Goal: Task Accomplishment & Management: Manage account settings

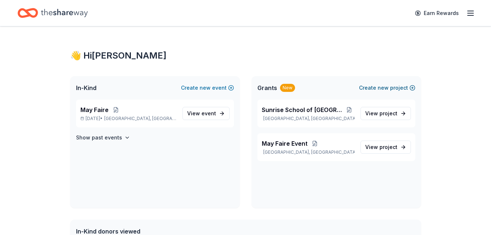
click at [374, 89] on button "Create new project" at bounding box center [387, 87] width 56 height 9
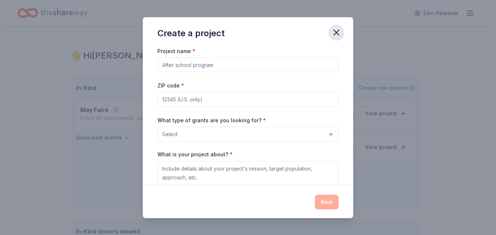
click at [338, 34] on icon "button" at bounding box center [336, 32] width 10 height 10
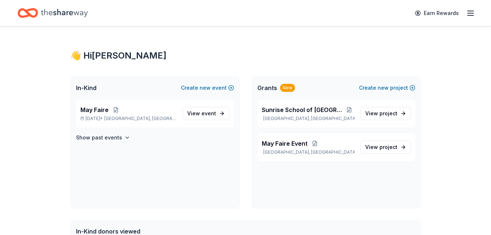
click at [472, 11] on icon "button" at bounding box center [470, 13] width 9 height 9
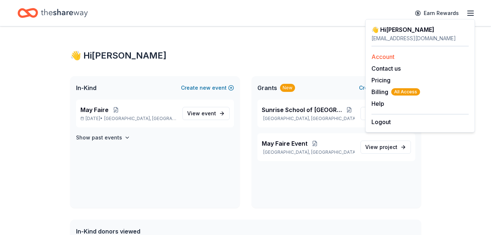
click at [385, 58] on link "Account" at bounding box center [382, 56] width 23 height 7
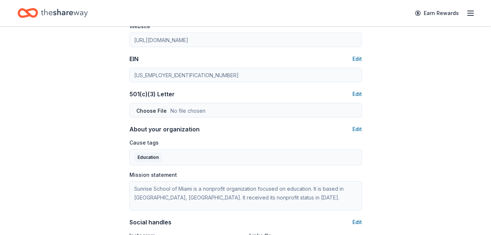
scroll to position [219, 0]
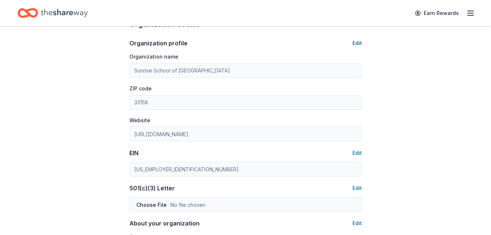
click at [357, 44] on button "Edit" at bounding box center [357, 43] width 10 height 9
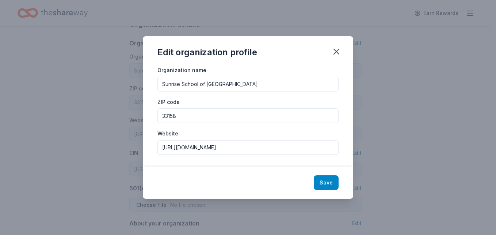
click at [325, 179] on button "Save" at bounding box center [326, 182] width 25 height 15
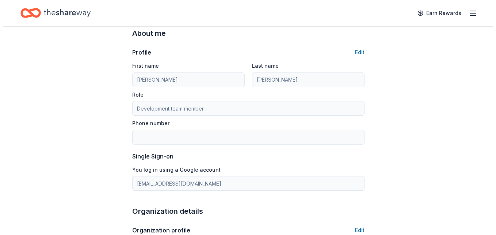
scroll to position [0, 0]
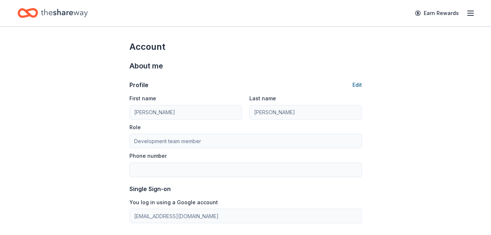
click at [358, 88] on button "Edit" at bounding box center [357, 84] width 10 height 9
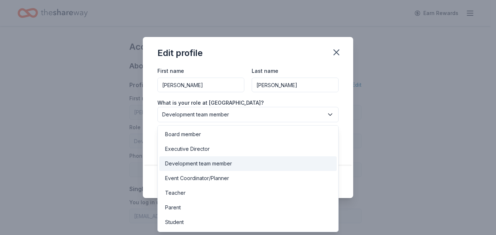
click at [240, 114] on span "Development team member" at bounding box center [243, 114] width 162 height 9
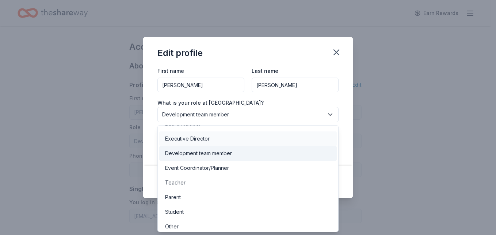
scroll to position [14, 0]
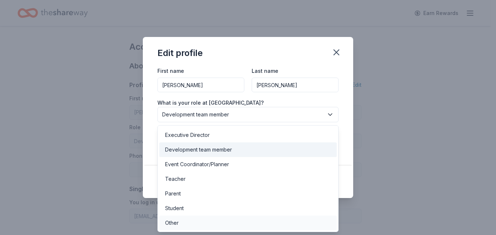
click at [179, 225] on div "Other" at bounding box center [248, 222] width 178 height 15
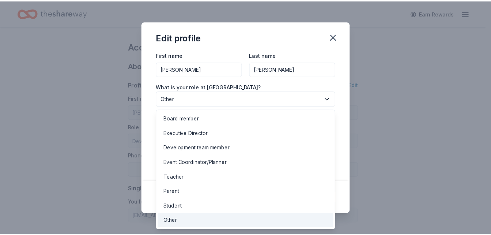
scroll to position [0, 0]
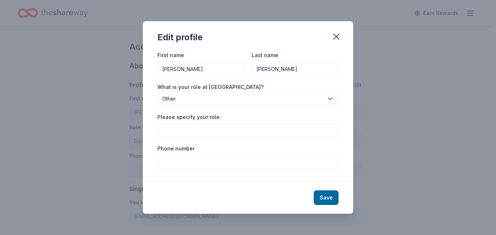
click at [185, 129] on input "Please specify your role:" at bounding box center [248, 130] width 181 height 15
type input "Administrative Specialist"
click at [325, 197] on button "Save" at bounding box center [326, 197] width 25 height 15
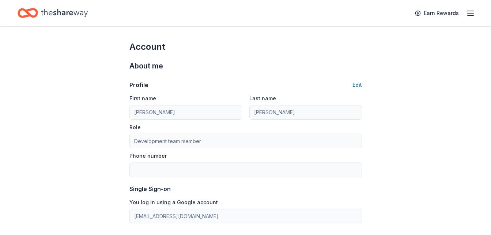
type input "Administrative Specialist"
